Goal: Check status: Check status

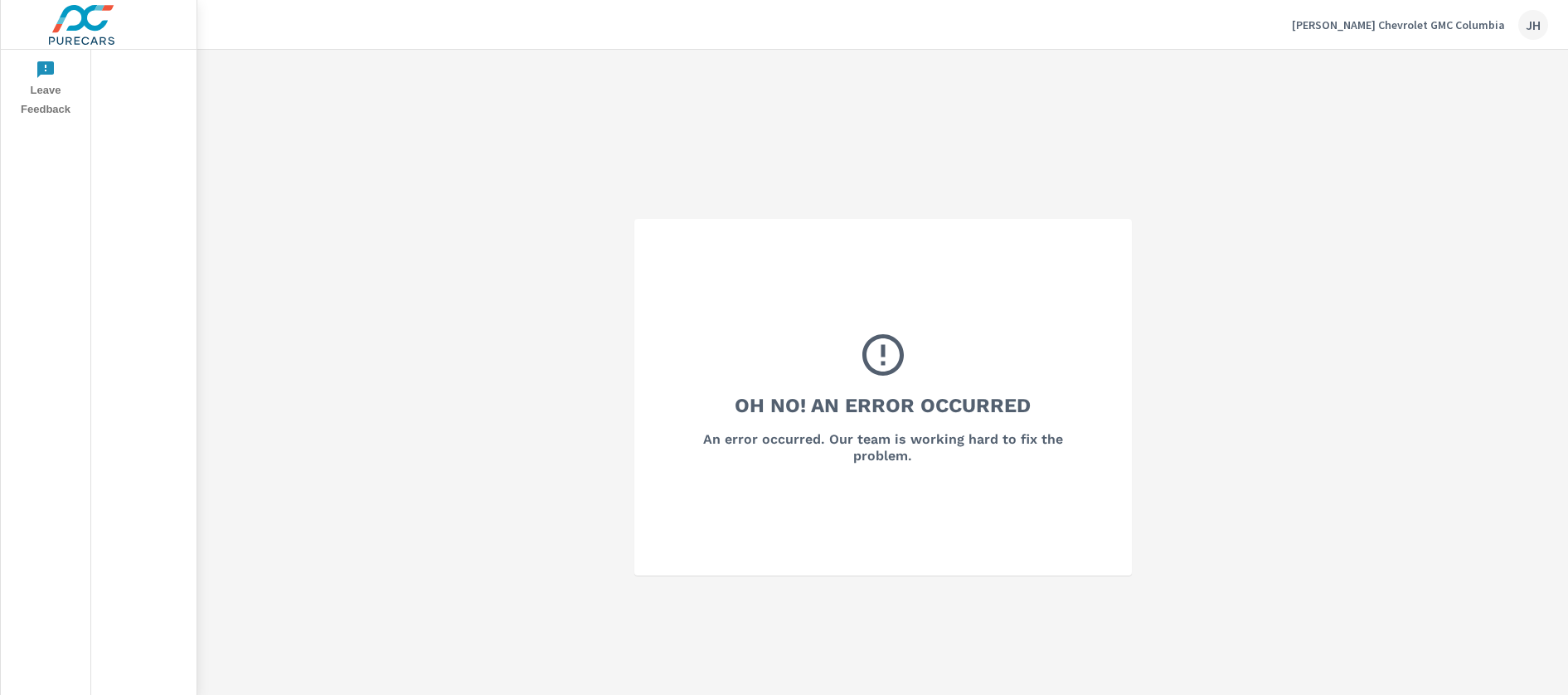
click at [1549, 26] on button "[PERSON_NAME] Chevrolet GMC Columbia JH" at bounding box center [1420, 24] width 270 height 49
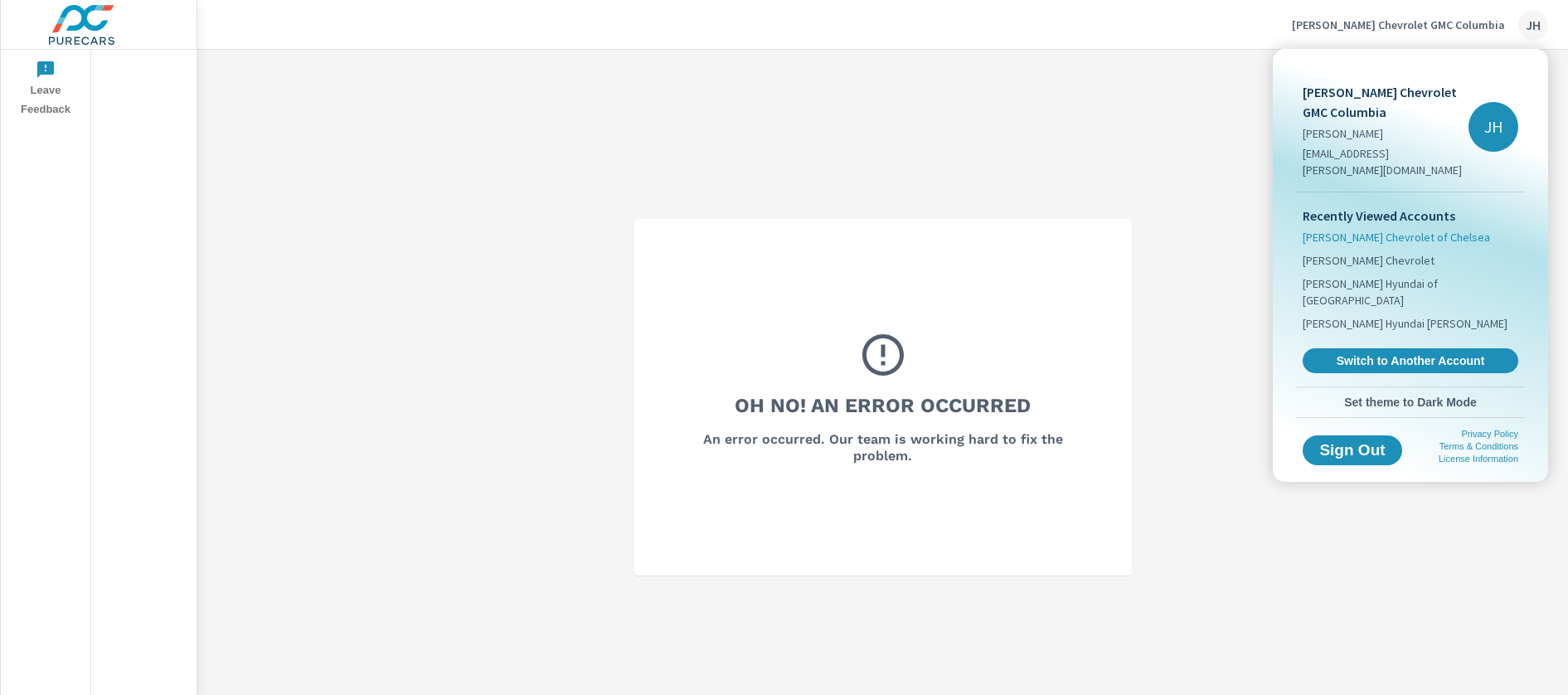
click at [1357, 229] on span "[PERSON_NAME] Chevrolet of Chelsea" at bounding box center [1396, 237] width 187 height 17
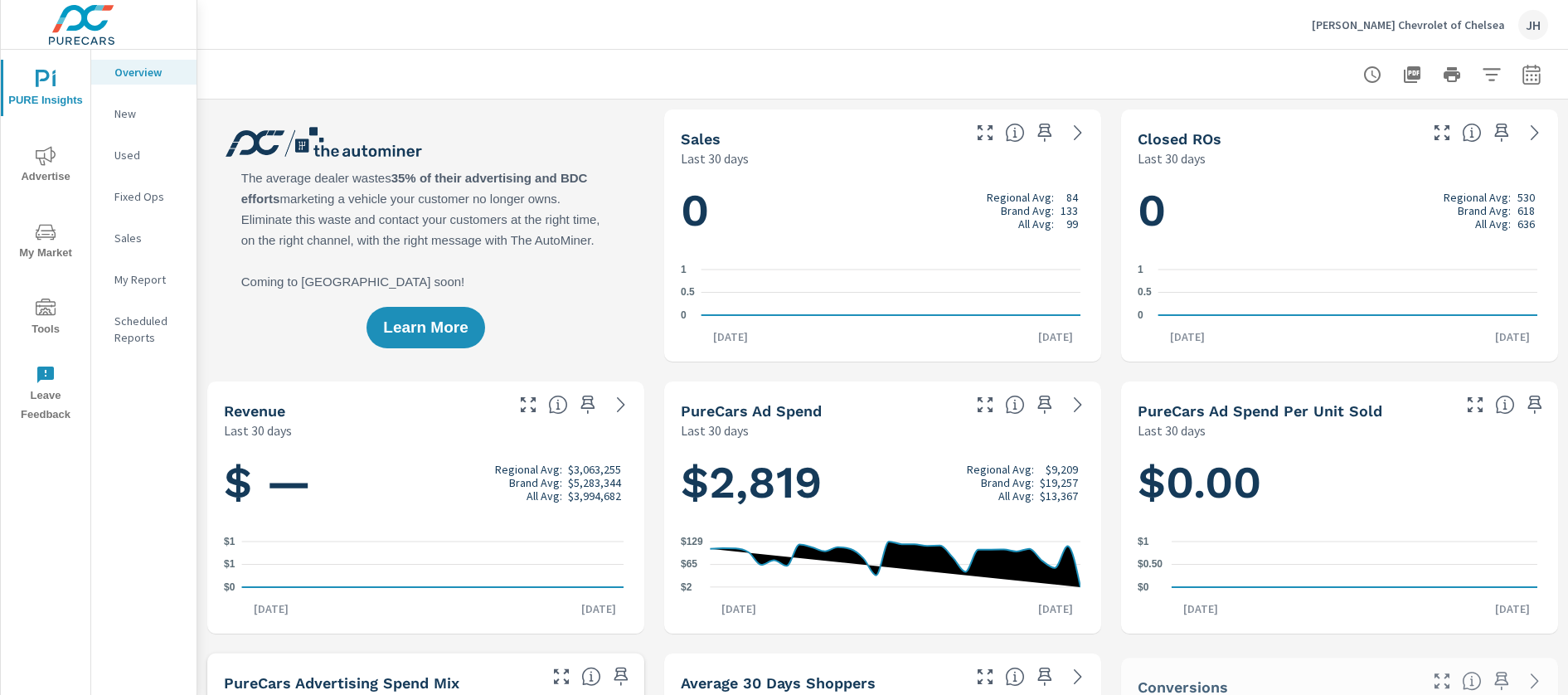
scroll to position [1, 0]
click at [47, 163] on icon "nav menu" at bounding box center [46, 156] width 20 height 20
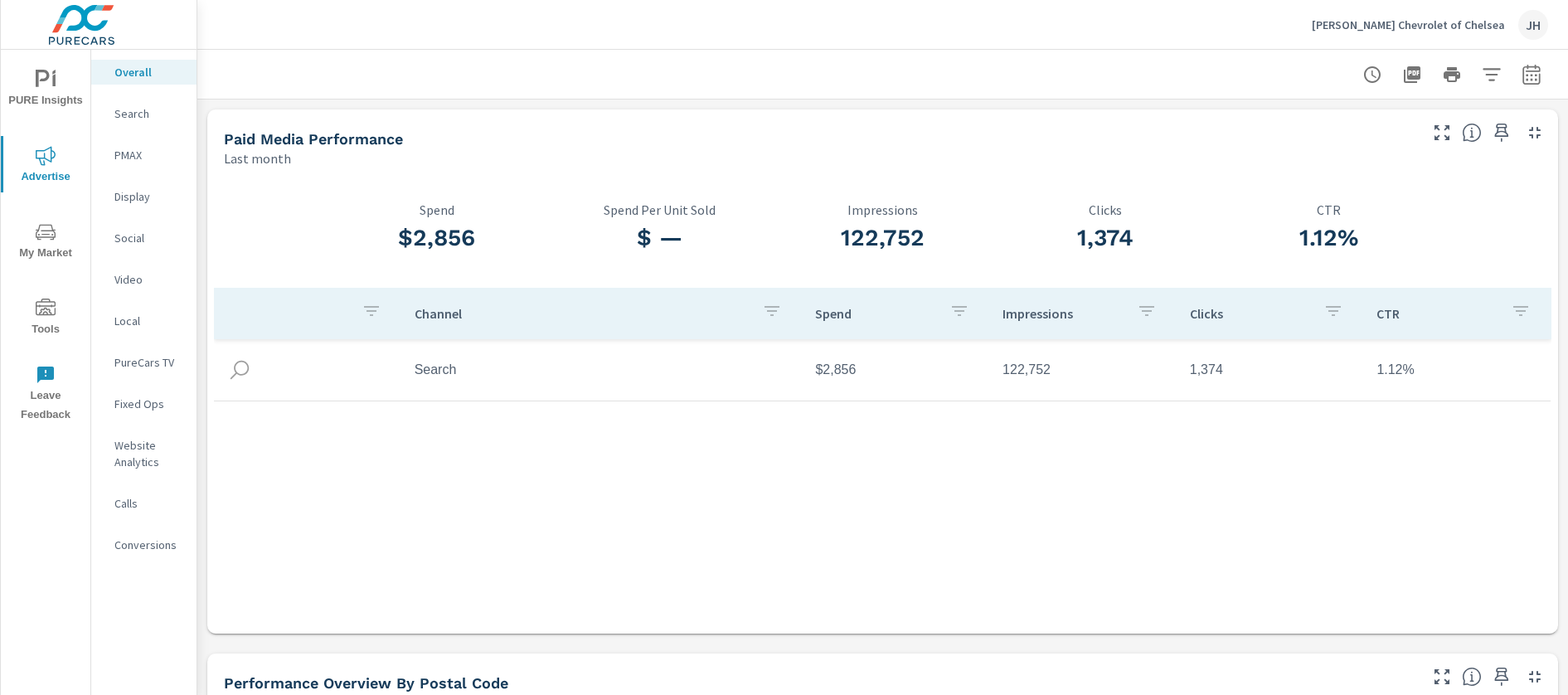
click at [1526, 74] on icon "button" at bounding box center [1531, 76] width 11 height 6
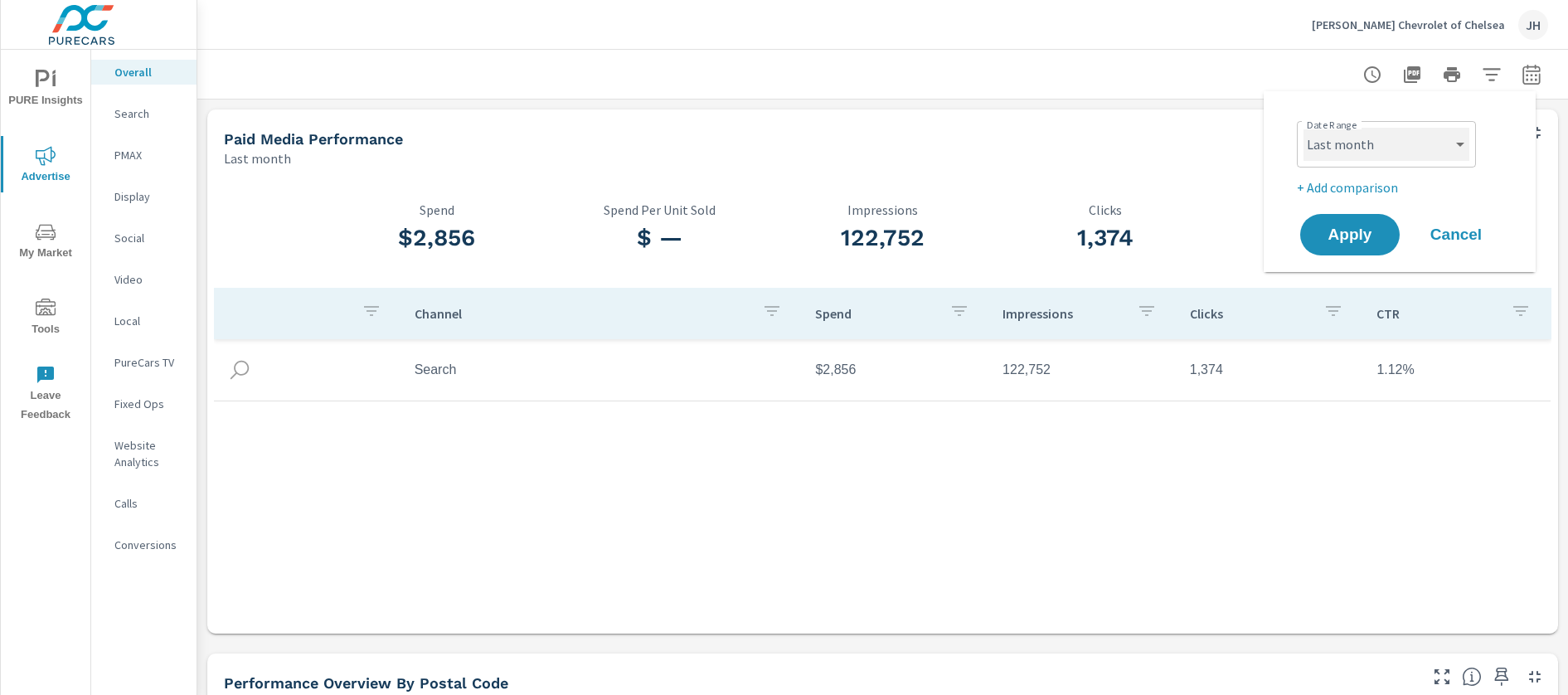
click at [1402, 152] on select "Custom [DATE] Last week Last 7 days Last 14 days Last 30 days Last 45 days Last…" at bounding box center [1386, 144] width 166 height 33
click at [1304, 128] on select "Custom [DATE] Last week Last 7 days Last 14 days Last 30 days Last 45 days Last…" at bounding box center [1386, 144] width 166 height 33
select select "custom"
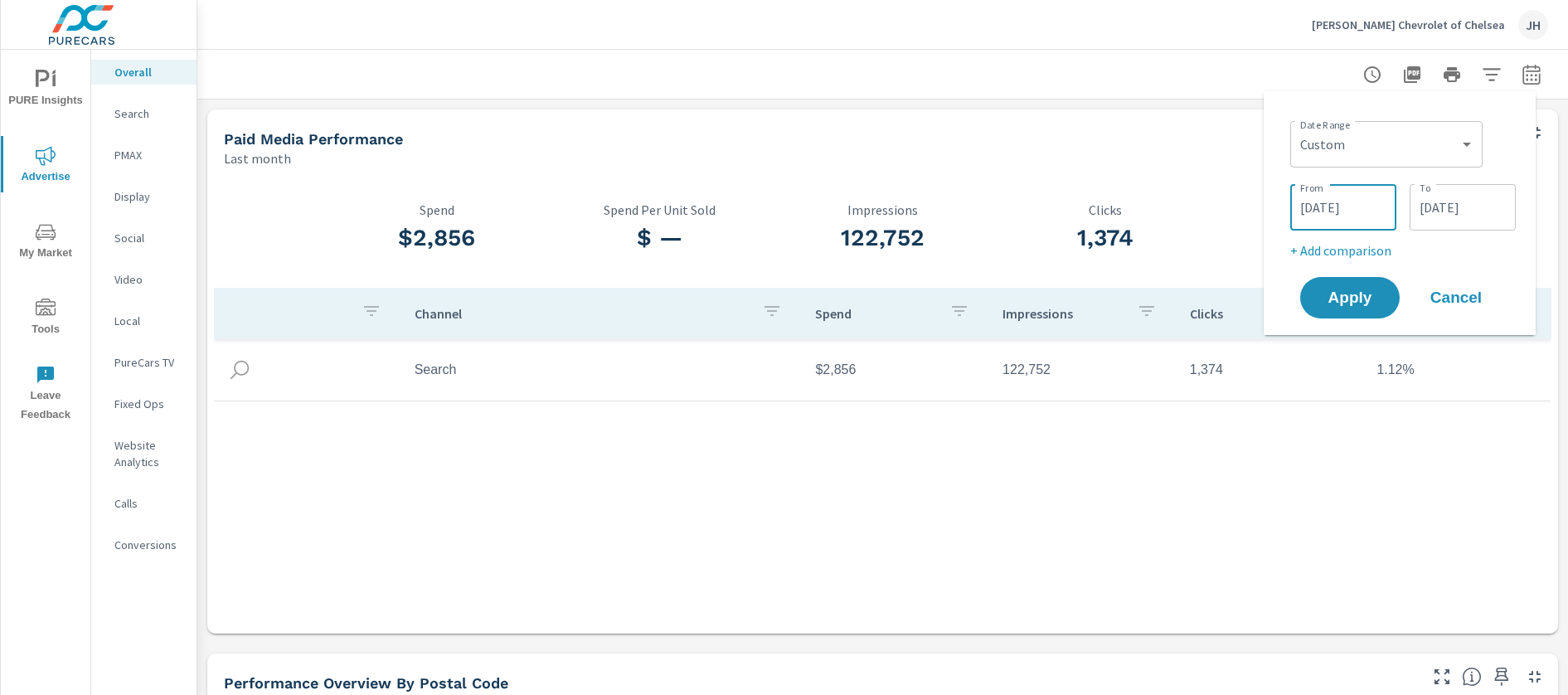
click at [1328, 213] on input "[DATE]" at bounding box center [1343, 207] width 93 height 33
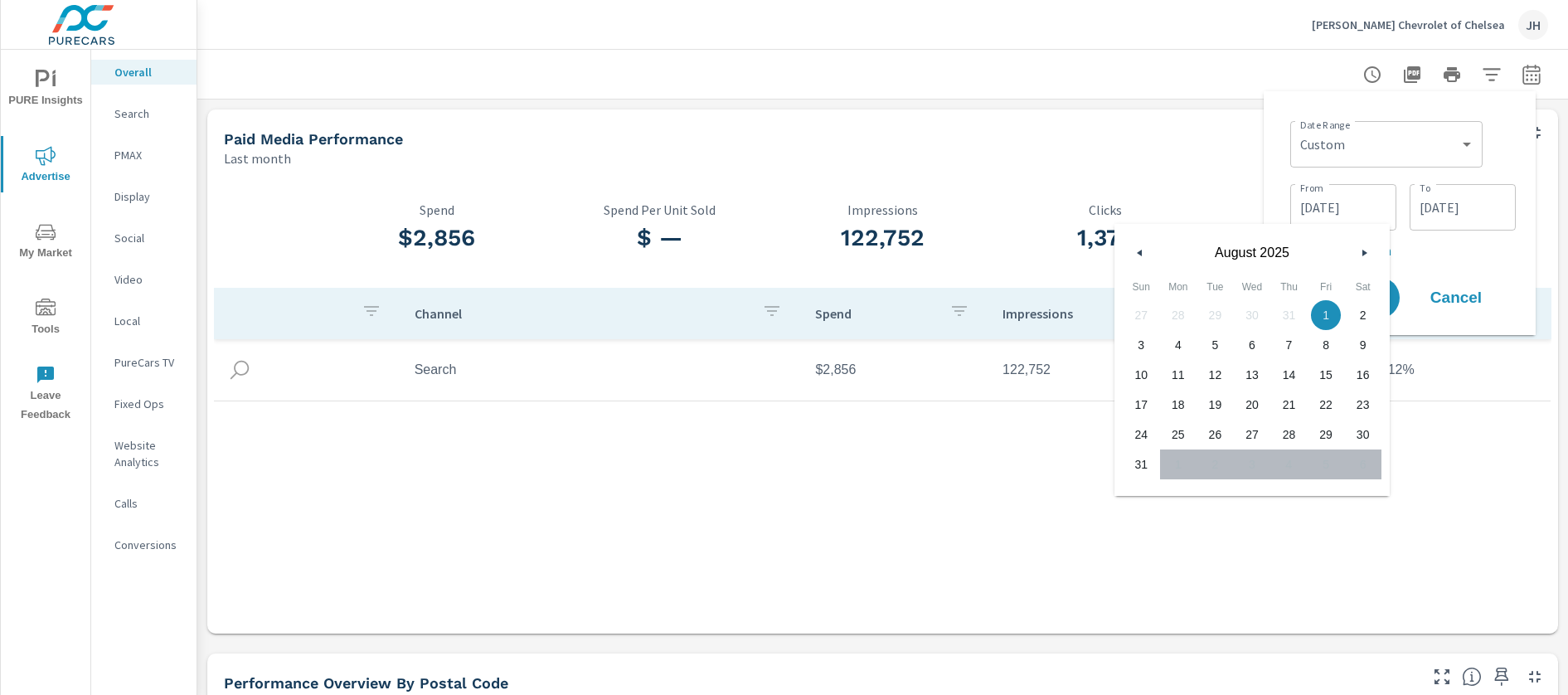
click at [1139, 253] on icon "button" at bounding box center [1137, 252] width 8 height 6
click at [1366, 252] on icon "button" at bounding box center [1366, 252] width 8 height 6
click at [1135, 256] on button "button" at bounding box center [1140, 253] width 20 height 20
click at [1364, 246] on button "button" at bounding box center [1364, 253] width 20 height 20
click at [1143, 252] on button "button" at bounding box center [1140, 253] width 20 height 20
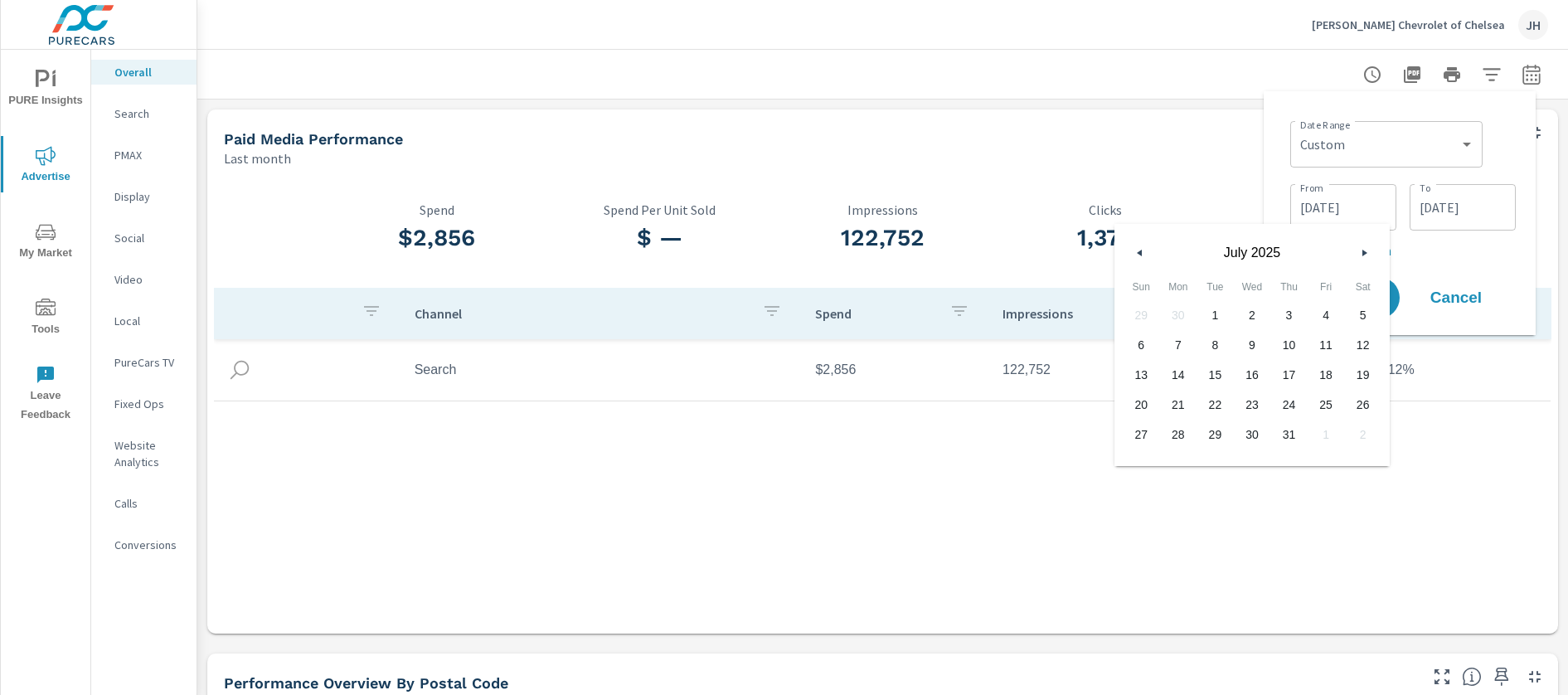
click at [1143, 252] on button "button" at bounding box center [1140, 253] width 20 height 20
click at [1169, 77] on div at bounding box center [883, 73] width 1331 height 49
